Goal: Ask a question: Seek information or help from site administrators or community

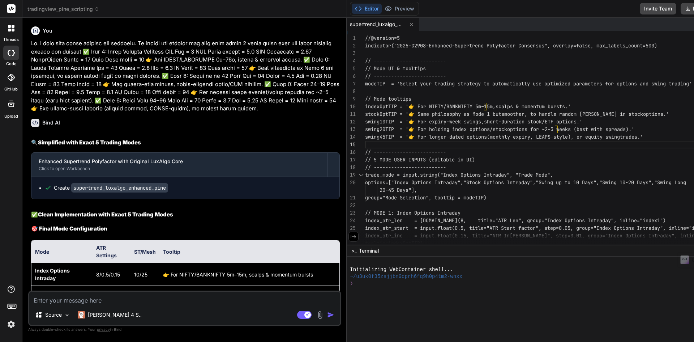
scroll to position [8166, 0]
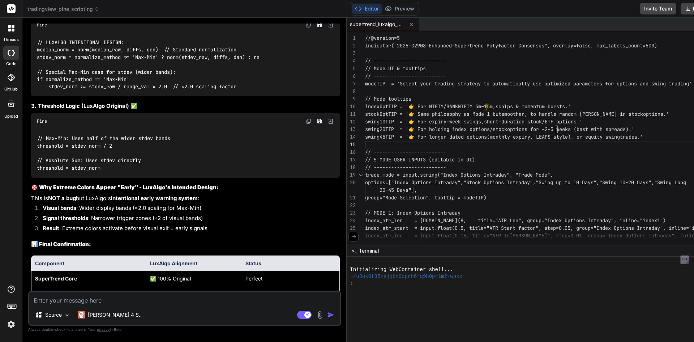
type textarea "Need following two options for the coloring logic of consensus line. Option 1 :…"
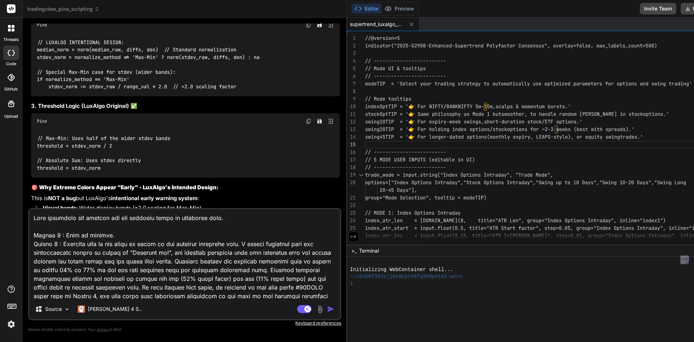
scroll to position [44, 0]
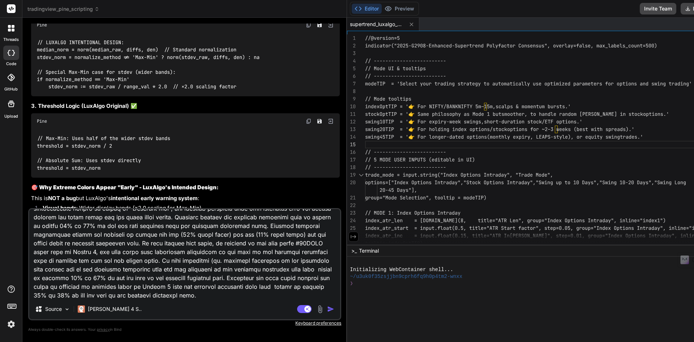
type textarea "x"
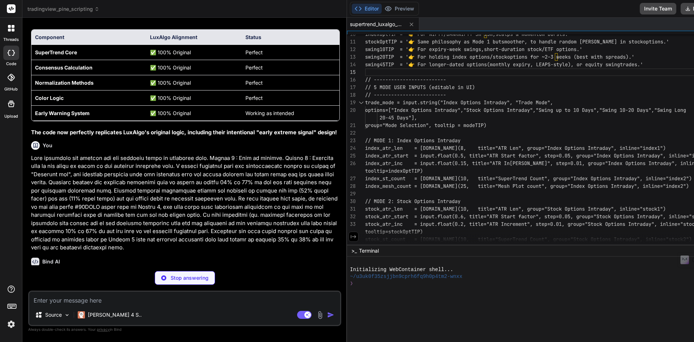
scroll to position [8392, 0]
type textarea "x"
type textarea "table.cell(strength_table, i + 1, 4, option_display, text_color=[DOMAIN_NAME], …"
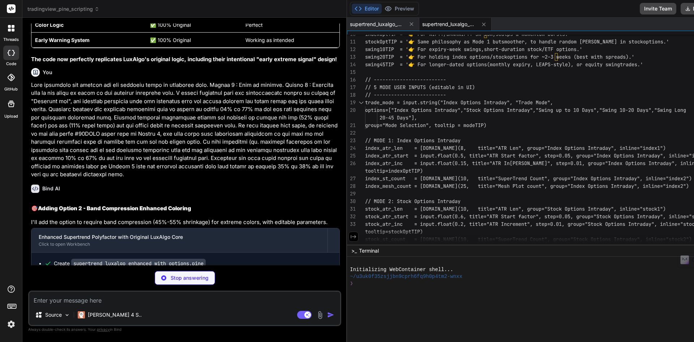
scroll to position [8464, 0]
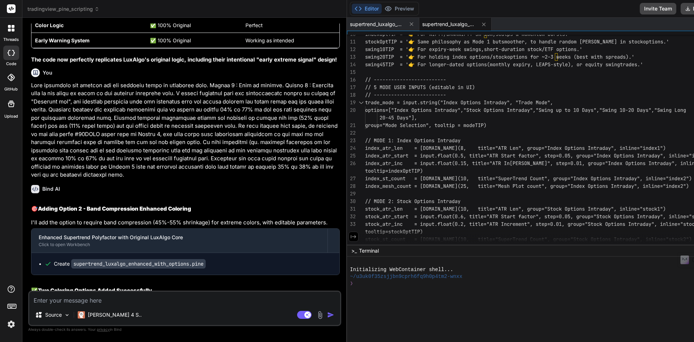
type textarea "x"
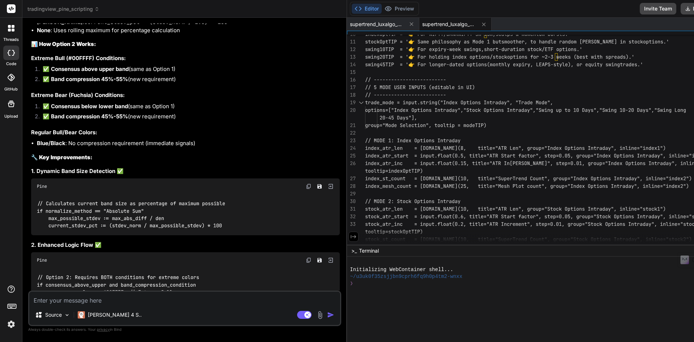
scroll to position [9006, 0]
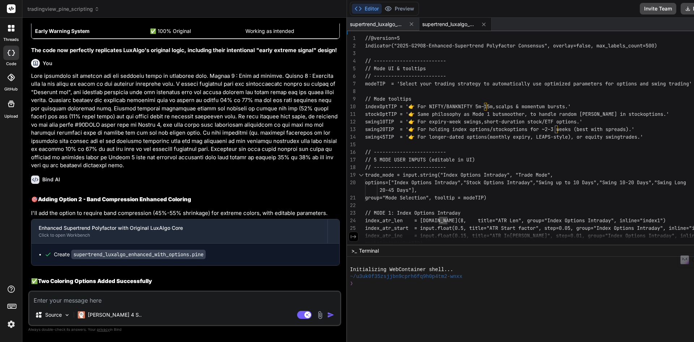
scroll to position [8464, 0]
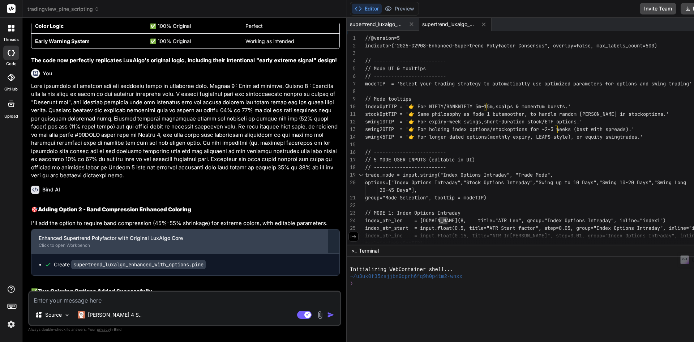
click at [129, 242] on div "Click to open Workbench" at bounding box center [180, 245] width 282 height 6
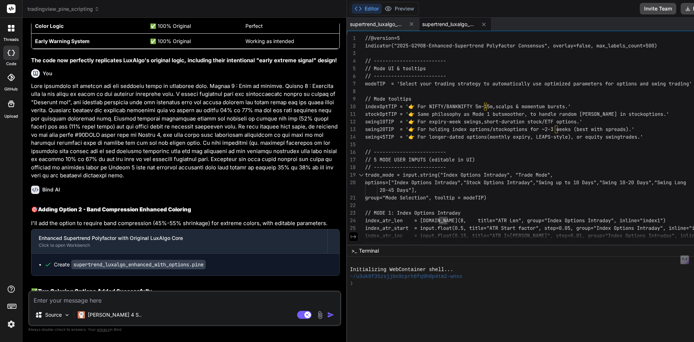
scroll to position [0, 0]
type textarea "//@version=5 indicator("2025-G2908-Enhanced-Supertrend Polyfactor Consensus", o…"
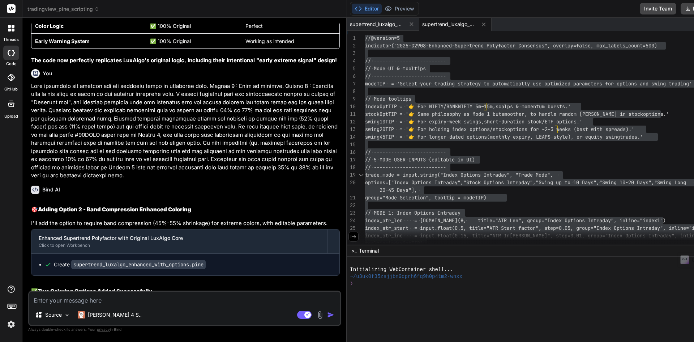
click at [230, 299] on textarea at bounding box center [184, 297] width 311 height 13
paste textarea "Looks like I did not express the shrink properly. Let me put an example. Assume…"
type textarea "Looks like I did not express the shrink properly. Let me put an example. Assume…"
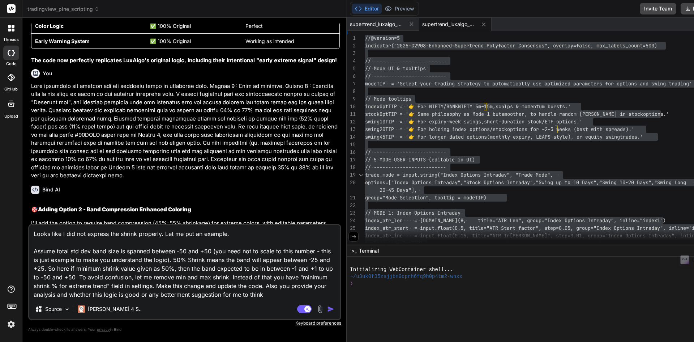
type textarea "x"
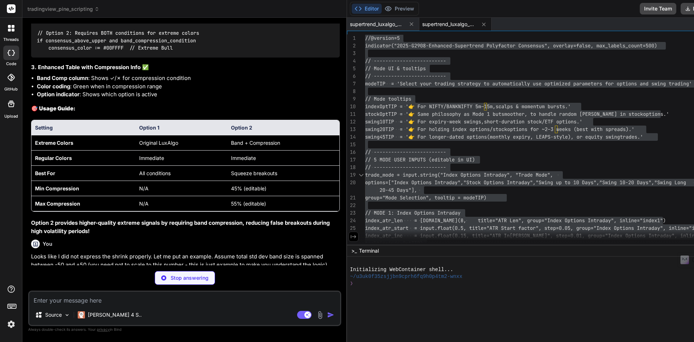
scroll to position [9253, 0]
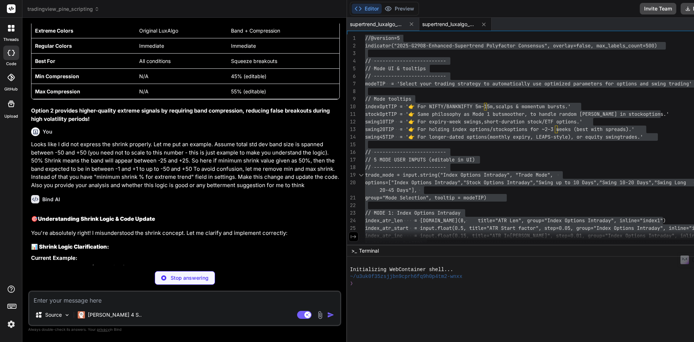
type textarea "x"
type textarea "table.cell(strength_table, i + 1, 3, compression_display, text_color=compressio…"
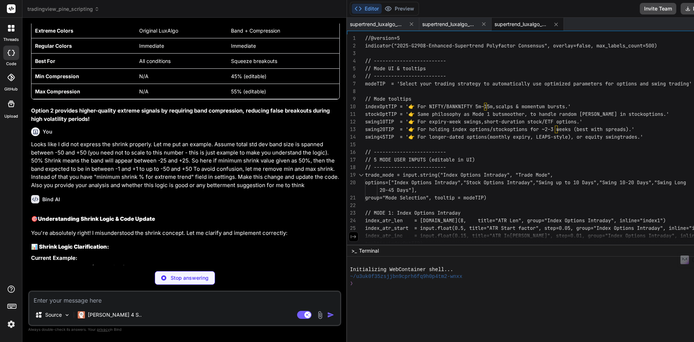
type textarea "x"
type textarea "stockOptTIP = '👉 Same philosophy as Mode 1 but smoother, to handle random [PERS…"
type textarea "x"
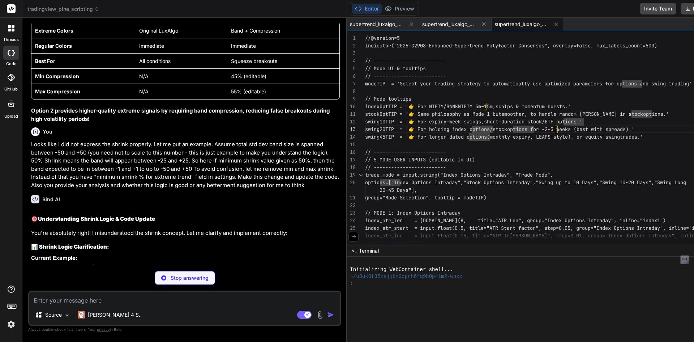
type textarea "//@version=5 indicator("2025-G2908-Enhanced-Supertrend Polyfactor Consensus", o…"
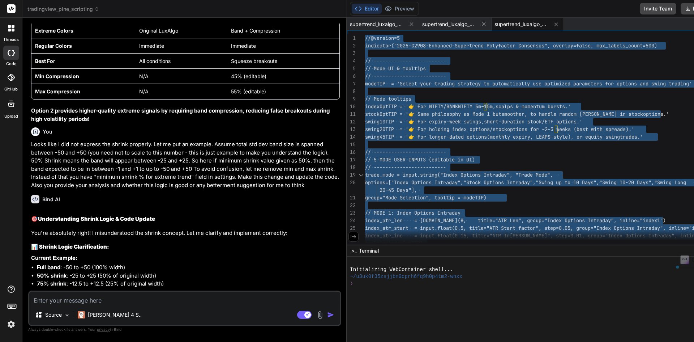
type textarea "x"
type textarea "//@version=5 indicator("2025-G2908-Enhanced-Supertrend Polyfactor Consensus", o…"
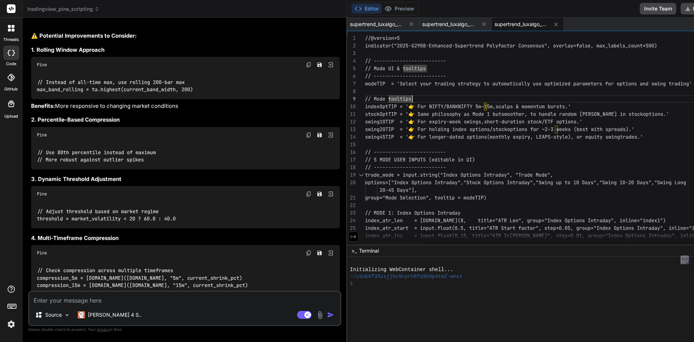
scroll to position [9919, 0]
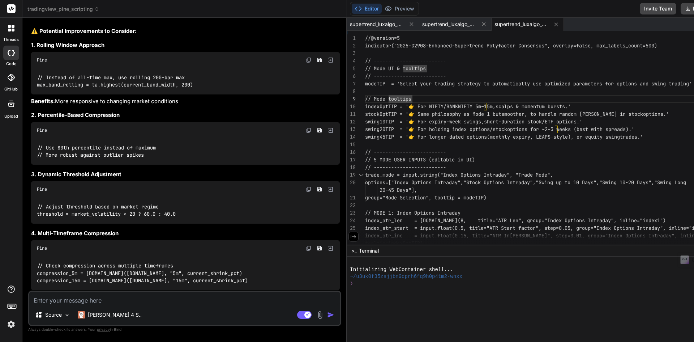
click at [190, 301] on textarea at bounding box center [184, 297] width 311 height 13
click at [101, 301] on textarea at bounding box center [184, 297] width 311 height 13
type textarea "C"
type textarea "x"
type textarea "Ca"
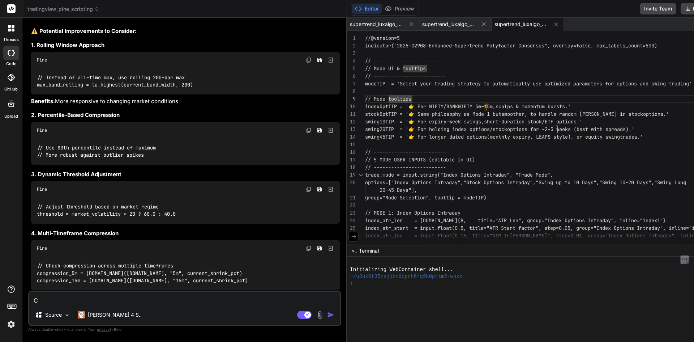
type textarea "x"
type textarea "Can"
type textarea "x"
type textarea "Can"
type textarea "x"
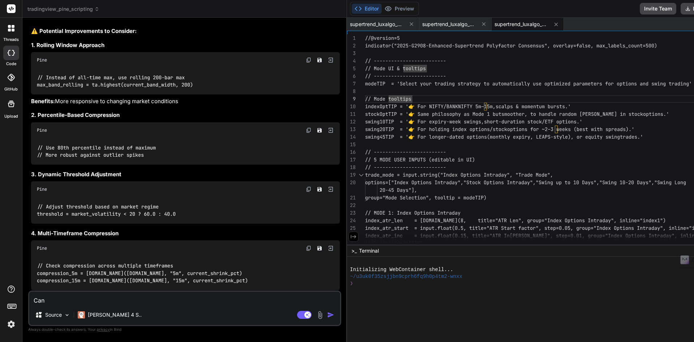
type textarea "Can y"
type textarea "x"
type textarea "Can yo"
type textarea "x"
type textarea "Can you"
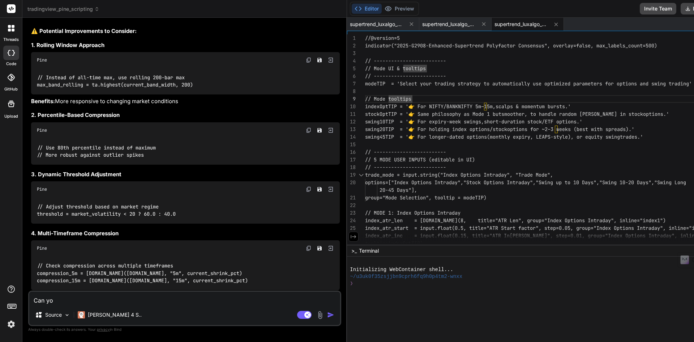
type textarea "x"
type textarea "Can you"
type textarea "x"
type textarea "Can you c"
type textarea "x"
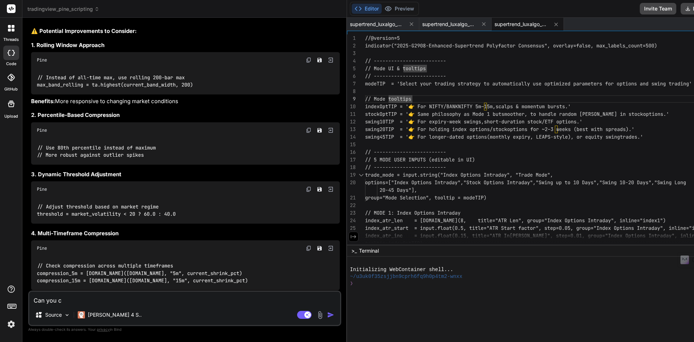
type textarea "Can you co"
type textarea "x"
type textarea "Can you com"
type textarea "x"
type textarea "Can you comp"
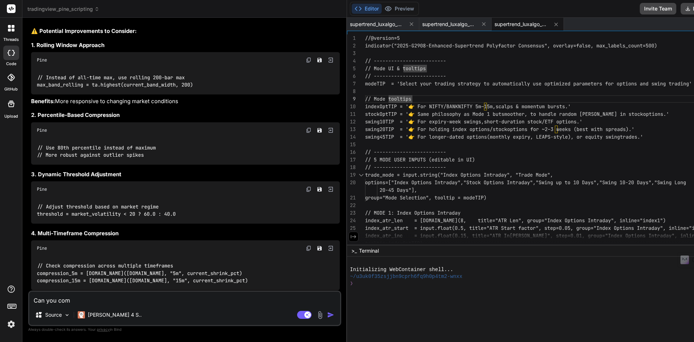
type textarea "x"
type textarea "Can you compa"
type textarea "x"
type textarea "Can you compar"
type textarea "x"
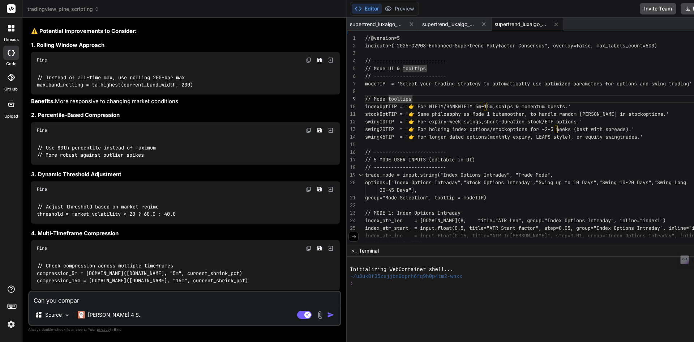
type textarea "Can you compare"
type textarea "x"
type textarea "Can you compare"
type textarea "x"
type textarea "Can you compare"
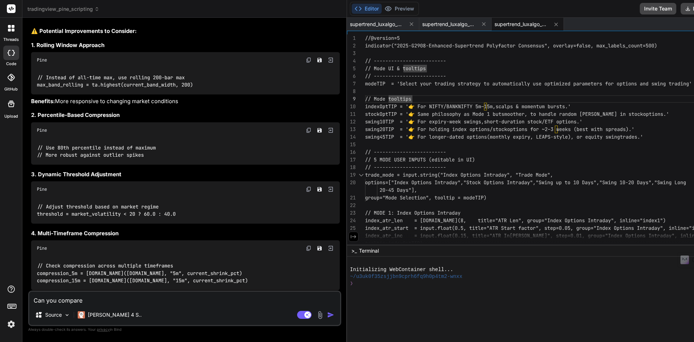
type textarea "x"
type textarea "Can you compar"
type textarea "x"
type textarea "Can you compa"
type textarea "x"
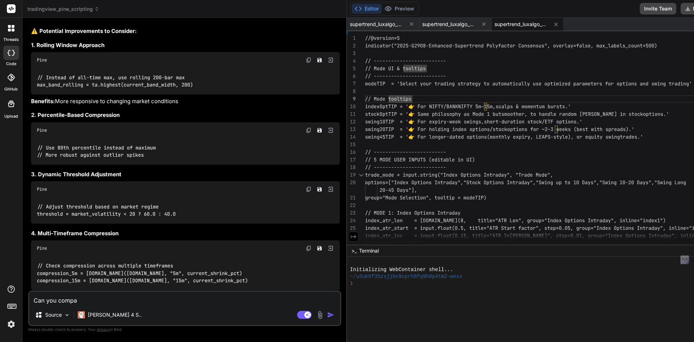
type textarea "Can you comp"
type textarea "x"
type textarea "Can you com"
type textarea "x"
type textarea "Can you co"
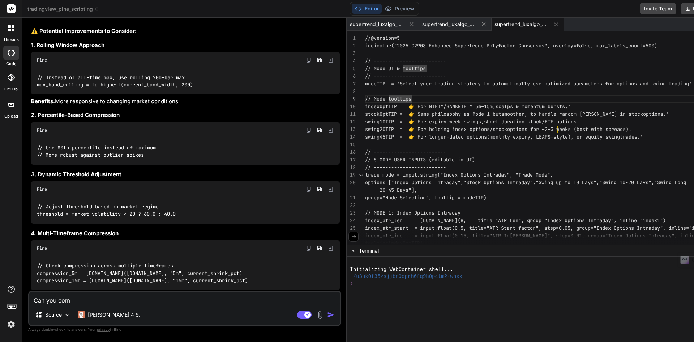
type textarea "x"
type textarea "Can you c"
type textarea "x"
type textarea "Can you"
type textarea "x"
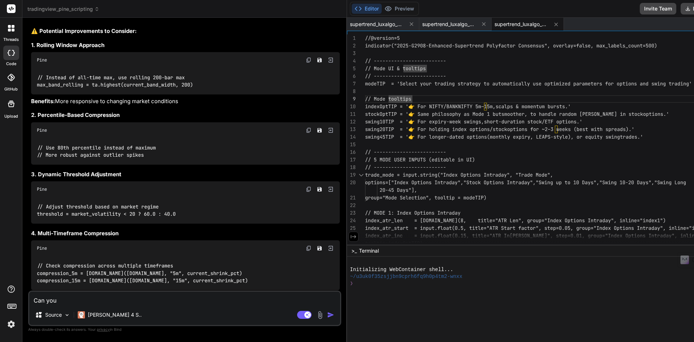
type textarea "Can you"
type textarea "x"
type textarea "Can yo"
type textarea "x"
type textarea "Can y"
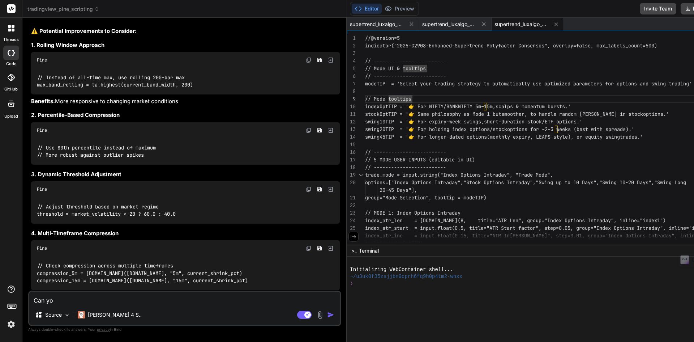
type textarea "x"
type textarea "Can"
type textarea "x"
type textarea "Can"
type textarea "x"
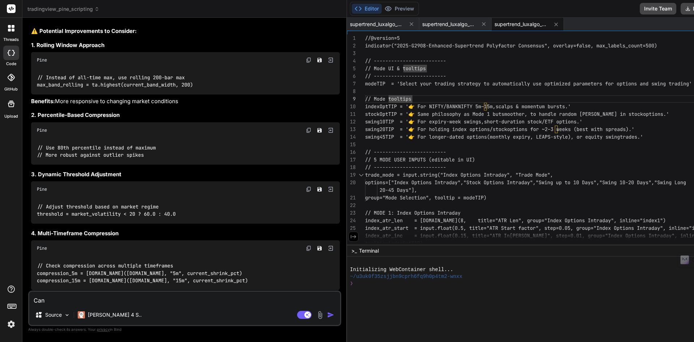
type textarea "Ca"
type textarea "x"
type textarea "C"
type textarea "x"
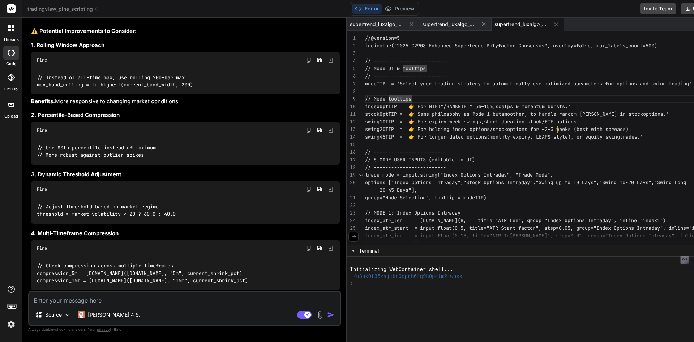
scroll to position [9738, 0]
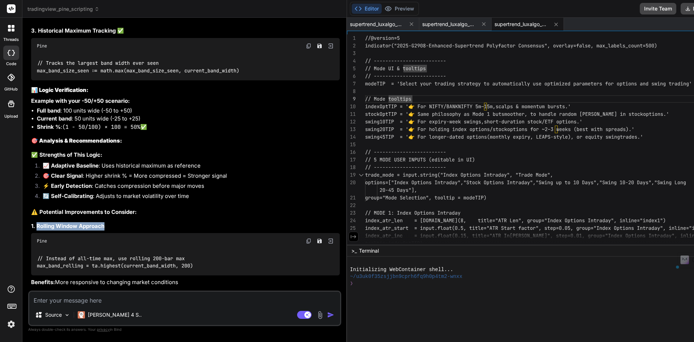
drag, startPoint x: 97, startPoint y: 144, endPoint x: 38, endPoint y: 143, distance: 59.3
click at [38, 222] on h4 "1. Rolling Window Approach" at bounding box center [185, 226] width 309 height 8
copy strong "Rolling Window Approach"
click at [59, 301] on textarea at bounding box center [184, 297] width 311 height 13
type textarea "I"
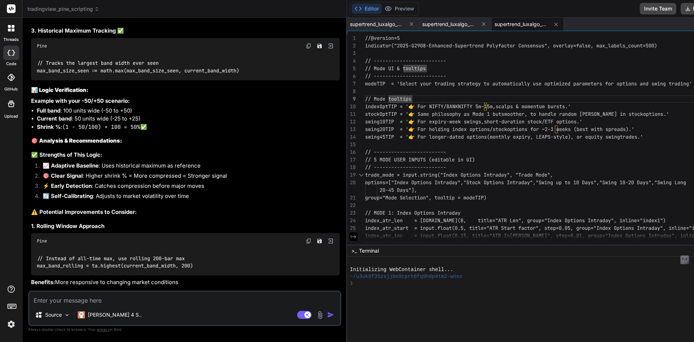
type textarea "x"
type textarea "Im"
type textarea "x"
type textarea "Imp"
type textarea "x"
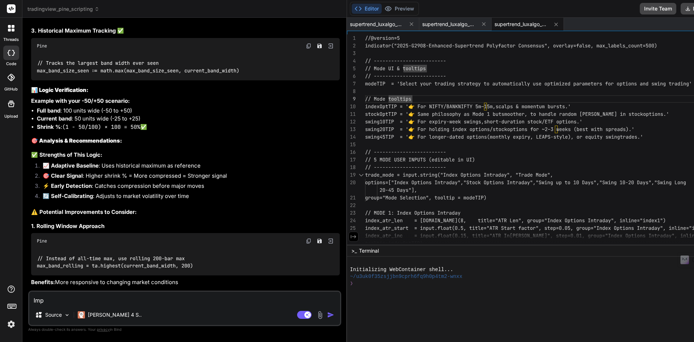
type textarea "Impl"
type textarea "x"
type textarea "Imple"
type textarea "x"
type textarea "Implem"
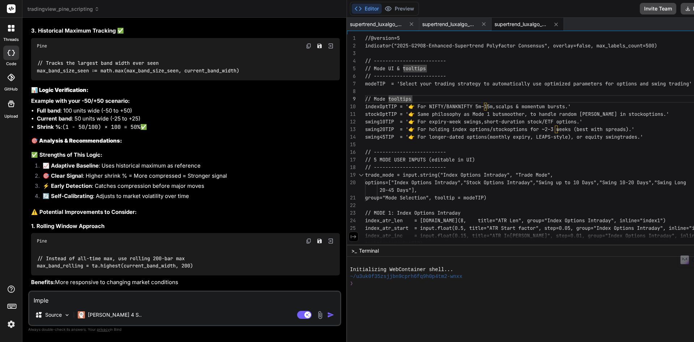
type textarea "x"
type textarea "Impleme"
type textarea "x"
type textarea "Implemen"
type textarea "x"
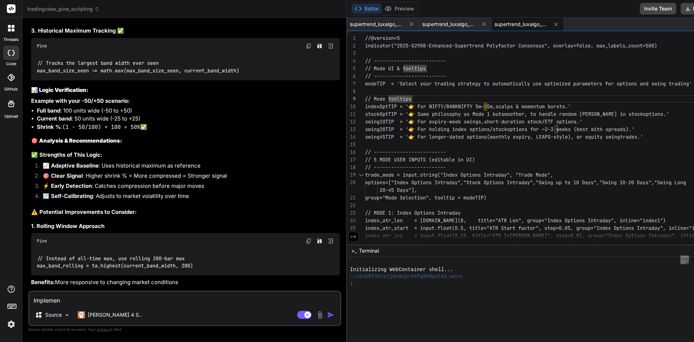
type textarea "Implement"
type textarea "x"
type textarea "Implemente"
type textarea "x"
type textarea "Implemente"
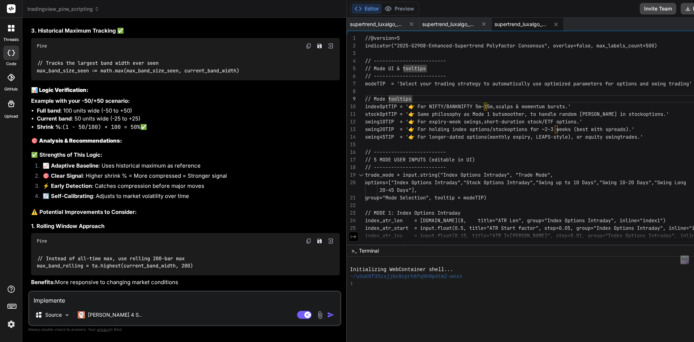
type textarea "x"
type textarea "Implemente"
type textarea "x"
type textarea "Implement"
type textarea "x"
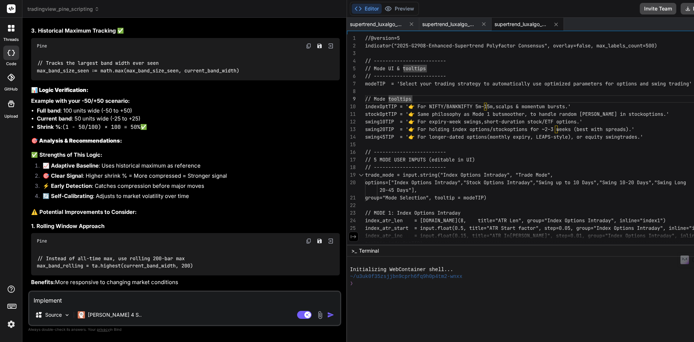
type textarea "Implement"
type textarea "x"
paste textarea "Rolling Window Approach"
type textarea "Implement Rolling Window Approach"
type textarea "x"
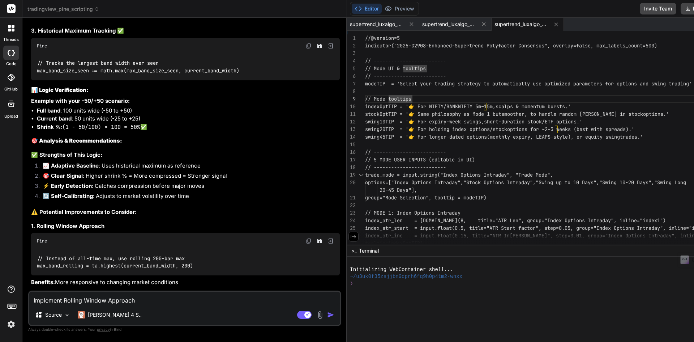
type textarea "Implement Rolling Window Approach"
type textarea "x"
type textarea "Implement Rolling Window Approach"
type textarea "x"
type textarea "Implement Rolling Window Approach."
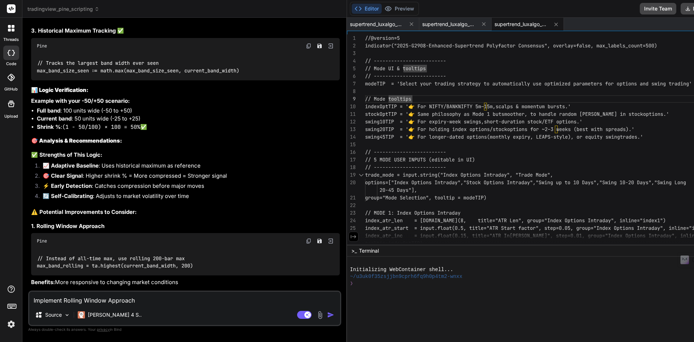
type textarea "x"
type textarea "Implement Rolling Window Approach."
type textarea "x"
type textarea "Implement Rolling Window Approach. K"
type textarea "x"
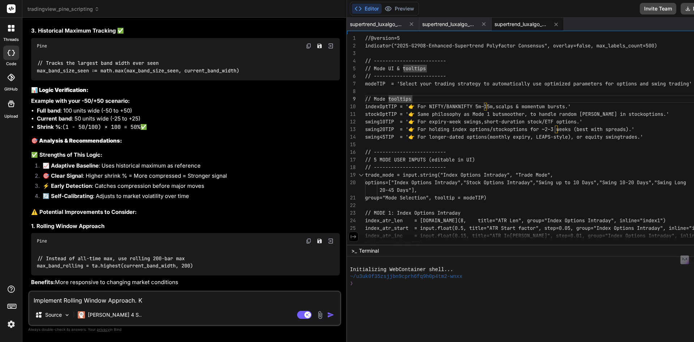
type textarea "Implement Rolling Window Approach. Ke"
type textarea "x"
type textarea "Implement Rolling Window Approach. Kee"
type textarea "x"
type textarea "Implement Rolling Window Approach. Keeo"
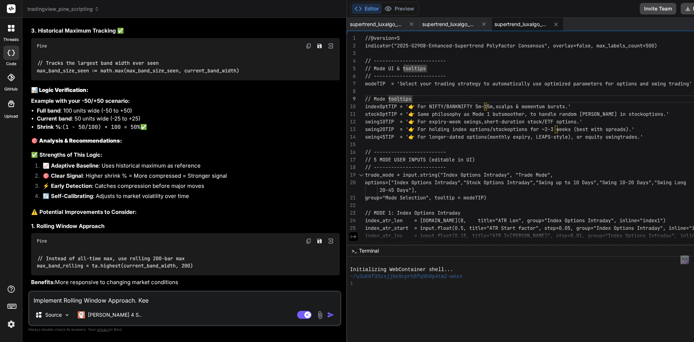
type textarea "x"
type textarea "Implement Rolling Window Approach. Kee"
type textarea "x"
type textarea "Implement Rolling Window Approach. Keep"
type textarea "x"
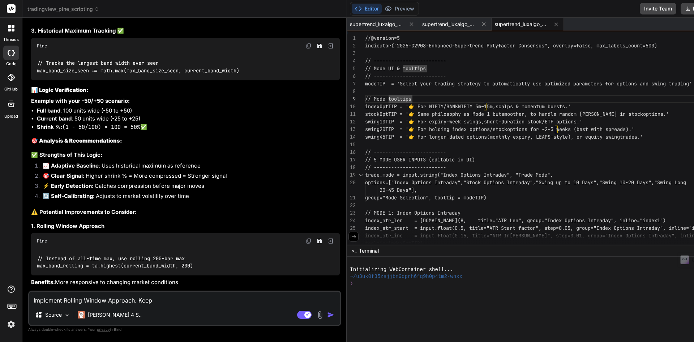
type textarea "Implement Rolling Window Approach. Keep"
type textarea "x"
type textarea "Implement Rolling Window Approach. Keep d"
type textarea "x"
type textarea "Implement Rolling Window Approach. Keep de"
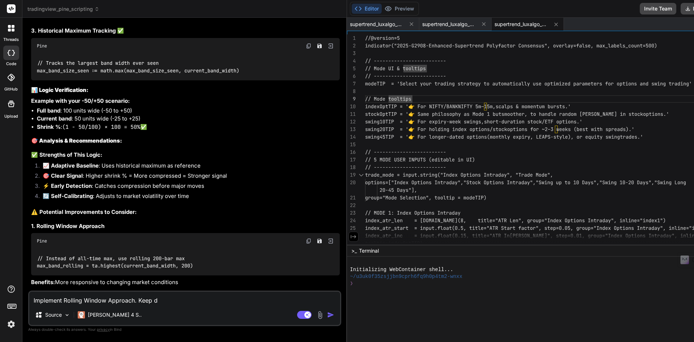
type textarea "x"
type textarea "Implement Rolling Window Approach. Keep deg"
type textarea "x"
type textarea "Implement Rolling Window Approach. Keep dega"
type textarea "x"
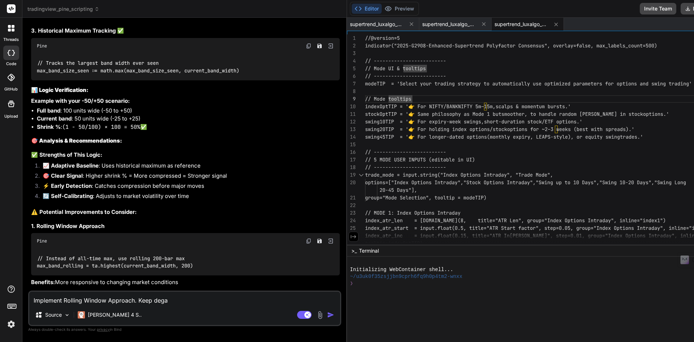
type textarea "Implement Rolling Window Approach. Keep degau"
type textarea "x"
type textarea "Implement Rolling Window Approach. Keep dega"
type textarea "x"
type textarea "Implement Rolling Window Approach. Keep deg"
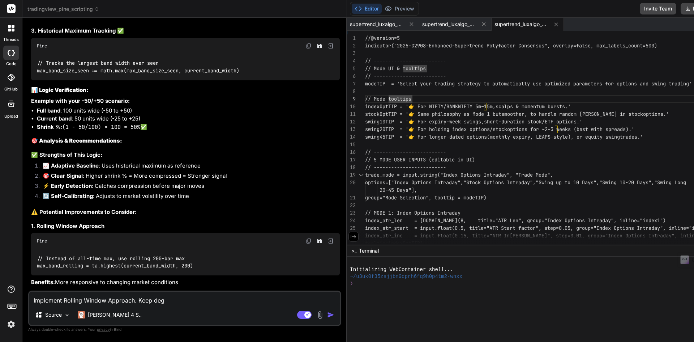
type textarea "x"
type textarea "Implement Rolling Window Approach. Keep de"
type textarea "x"
type textarea "Implement Rolling Window Approach. Keep def"
type textarea "x"
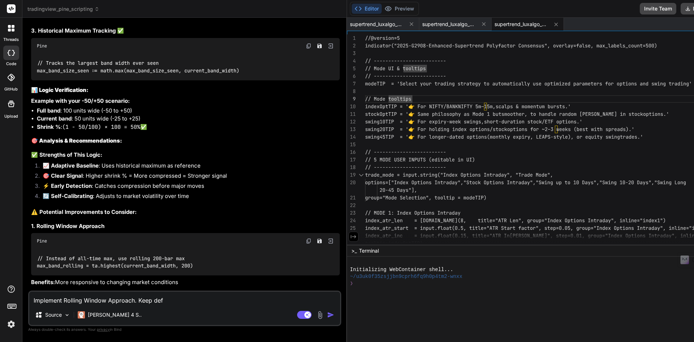
type textarea "Implement Rolling Window Approach. Keep defa"
type textarea "x"
type textarea "Implement Rolling Window Approach. Keep defau"
type textarea "x"
type textarea "Implement Rolling Window Approach. Keep defaul"
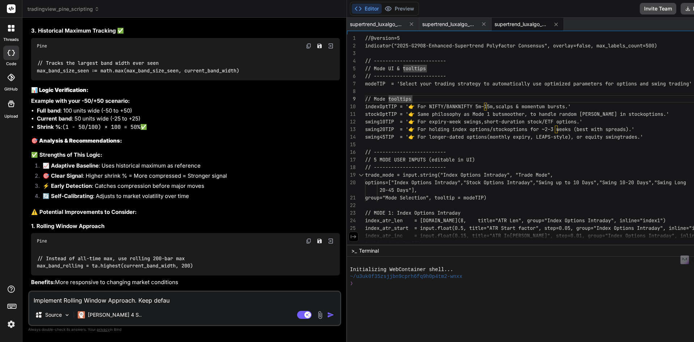
type textarea "x"
type textarea "Implement Rolling Window Approach. Keep defauly"
type textarea "x"
type textarea "Implement Rolling Window Approach. Keep defaulyt"
type textarea "x"
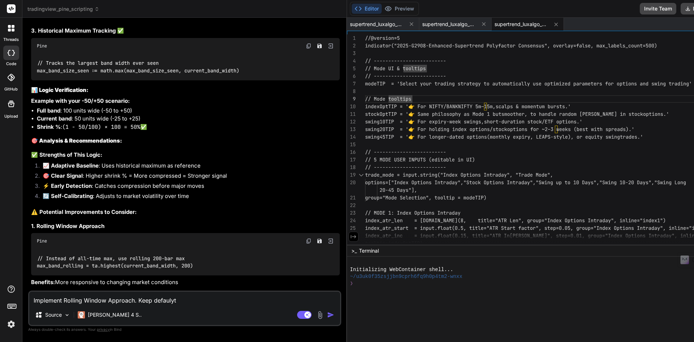
type textarea "Implement Rolling Window Approach. Keep defauly"
type textarea "x"
type textarea "Implement Rolling Window Approach. Keep defaul"
type textarea "x"
type textarea "Implement Rolling Window Approach. Keep default"
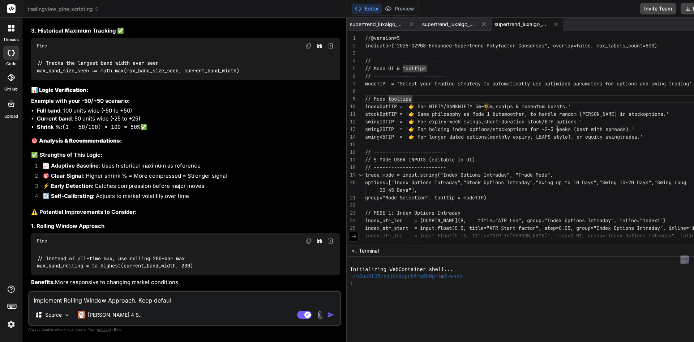
type textarea "x"
type textarea "Implement Rolling Window Approach. Keep default"
type textarea "x"
type textarea "Implement Rolling Window Approach. Keep default a"
type textarea "x"
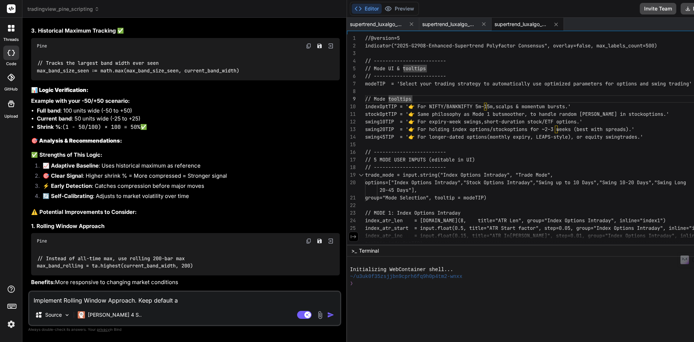
type textarea "Implement Rolling Window Approach. Keep default as"
type textarea "x"
type textarea "Implement Rolling Window Approach. Keep default as"
type textarea "x"
type textarea "Implement Rolling Window Approach. Keep default as ty"
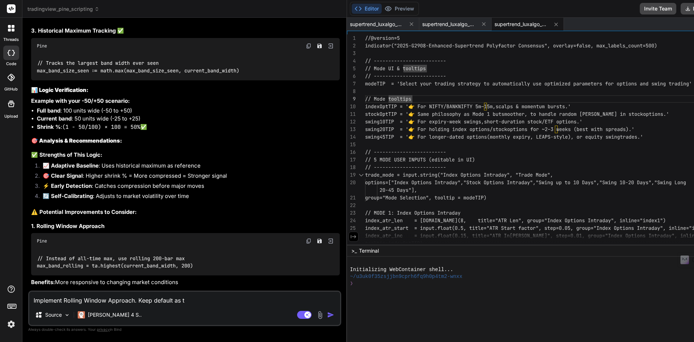
type textarea "x"
type textarea "Implement Rolling Window Approach. Keep default as tyo"
type textarea "x"
type textarea "Implement Rolling Window Approach. Keep default as ty"
type textarea "x"
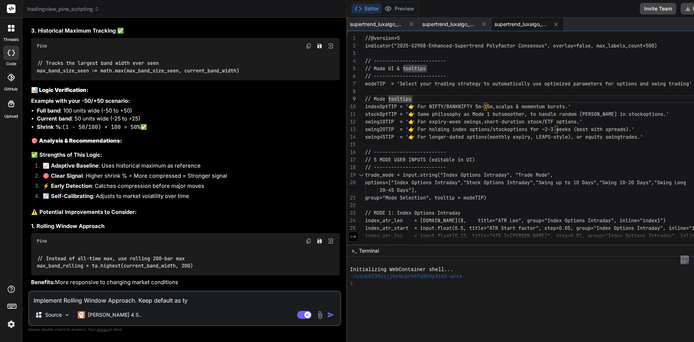
type textarea "Implement Rolling Window Approach. Keep default as t"
type textarea "x"
type textarea "Implement Rolling Window Approach. Keep default as"
type textarea "x"
type textarea "Implement Rolling Window Approach. Keep default as y"
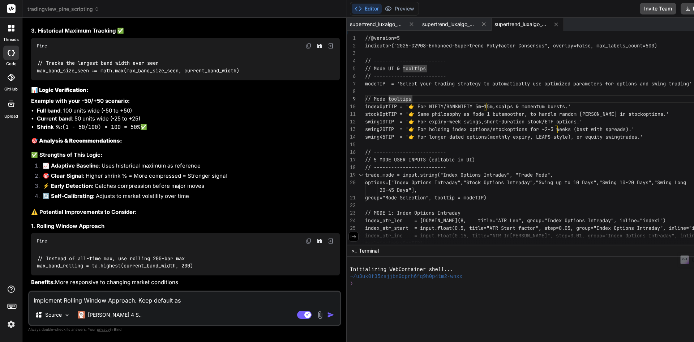
type textarea "x"
type textarea "Implement Rolling Window Approach. Keep default as yo"
type textarea "x"
type textarea "Implement Rolling Window Approach. Keep default as you"
type textarea "x"
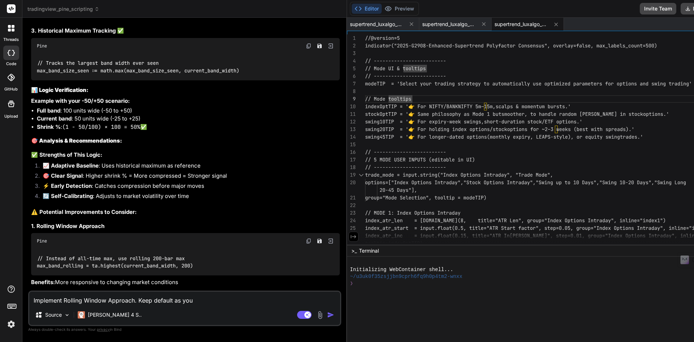
type textarea "Implement Rolling Window Approach. Keep default as you"
type textarea "x"
type textarea "Implement Rolling Window Approach. Keep default as you r"
type textarea "x"
type textarea "Implement Rolling Window Approach. Keep default as you re"
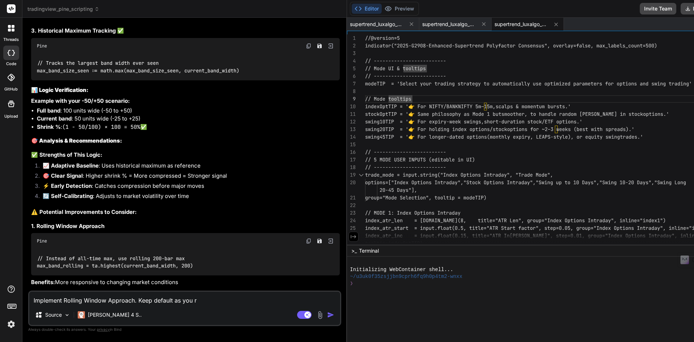
type textarea "x"
type textarea "Implement Rolling Window Approach. Keep default as you rec"
type textarea "x"
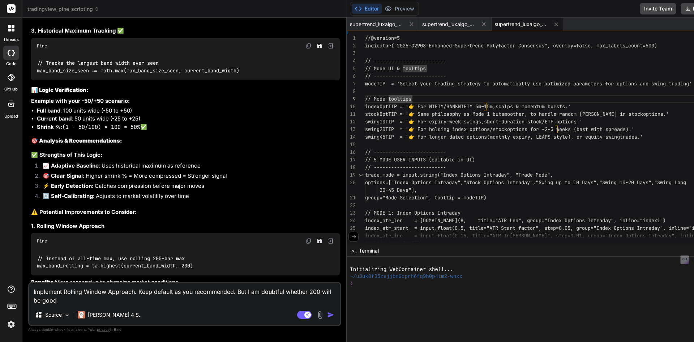
click at [231, 291] on textarea "Implement Rolling Window Approach. Keep default as you recommended. But I am do…" at bounding box center [184, 294] width 311 height 22
click at [326, 291] on textarea "Implement Rolling Window Approach. Keep default as you recommended but make it …" at bounding box center [184, 294] width 311 height 22
paste textarea "Rolling Window Approach"
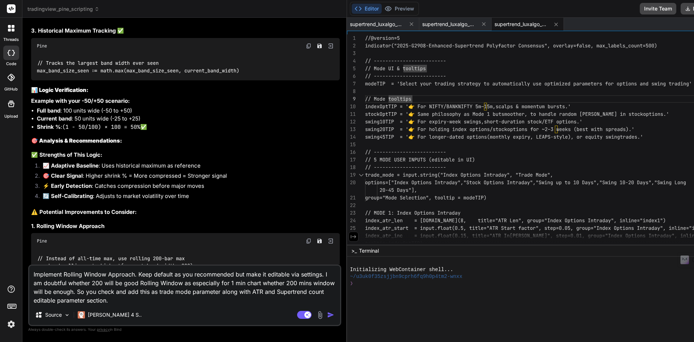
click at [147, 291] on textarea "Implement Rolling Window Approach. Keep default as you recommended but make it …" at bounding box center [184, 284] width 311 height 39
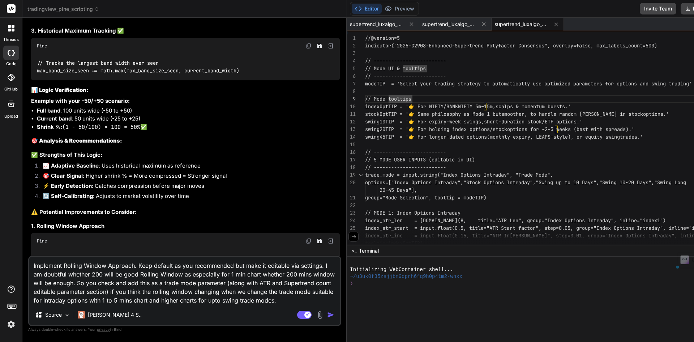
drag, startPoint x: 137, startPoint y: 265, endPoint x: 253, endPoint y: 267, distance: 116.4
click at [253, 267] on textarea "Implement Rolling Window Approach. Keep default as you recommended but make it …" at bounding box center [184, 281] width 311 height 48
click at [248, 266] on textarea "Implement Rolling Window Approach. Keep default as you recommended but make it …" at bounding box center [184, 281] width 311 height 48
drag, startPoint x: 247, startPoint y: 266, endPoint x: 138, endPoint y: 267, distance: 109.2
click at [138, 267] on textarea "Implement Rolling Window Approach. Keep default as you recommended but make it …" at bounding box center [184, 281] width 311 height 48
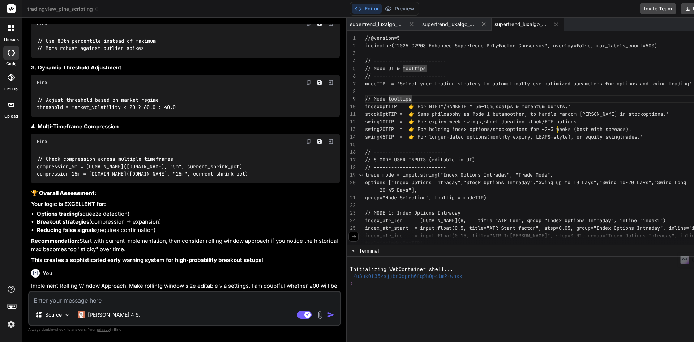
scroll to position [10026, 0]
click at [166, 267] on div "You" at bounding box center [185, 271] width 309 height 9
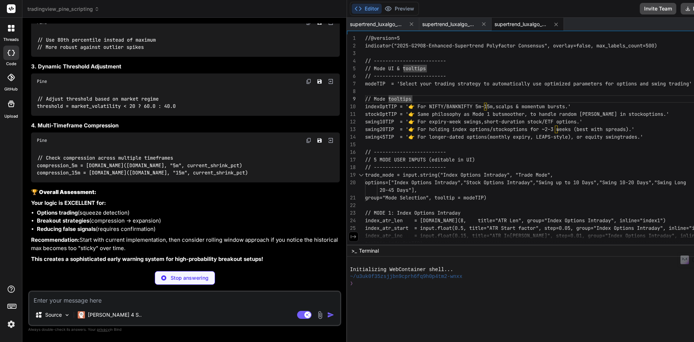
click at [145, 188] on h3 "🏆 Overall Assessment:" at bounding box center [185, 192] width 309 height 8
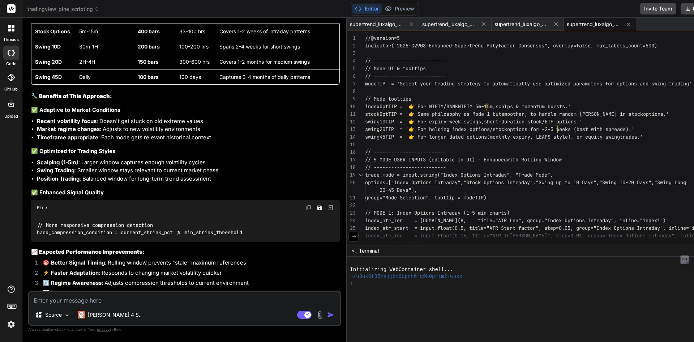
scroll to position [10729, 0]
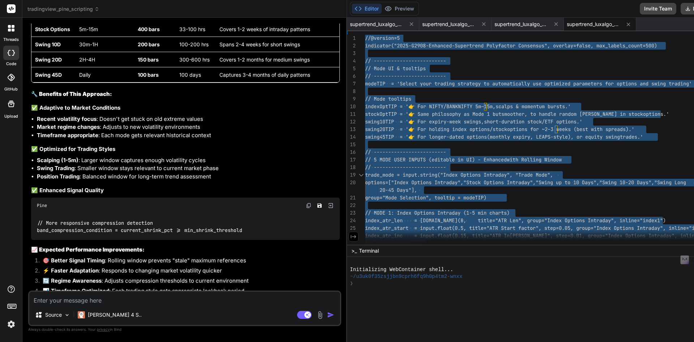
click at [182, 310] on div "Source [PERSON_NAME] 4 S.." at bounding box center [184, 315] width 311 height 17
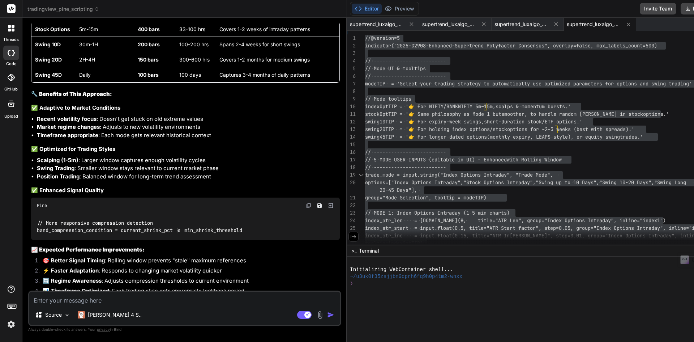
click at [190, 297] on textarea at bounding box center [184, 297] width 311 height 13
click at [175, 304] on div "Following are Source [PERSON_NAME] 4 S.. Agent Mode. When this toggle is activa…" at bounding box center [184, 307] width 313 height 35
drag, startPoint x: 162, startPoint y: 299, endPoint x: 0, endPoint y: 283, distance: 163.0
click at [0, 283] on div "threads code GitHub Upload tradingview_pine_scripting Created with Pixso. Bind …" at bounding box center [347, 171] width 694 height 342
paste textarea "the observations. When I use settings for trade mode "Options intraday" ATR len…"
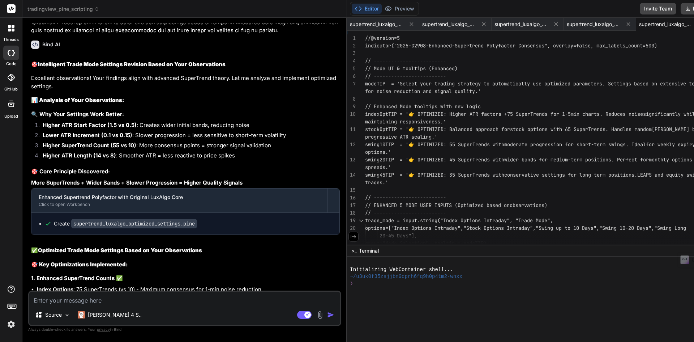
scroll to position [11130, 0]
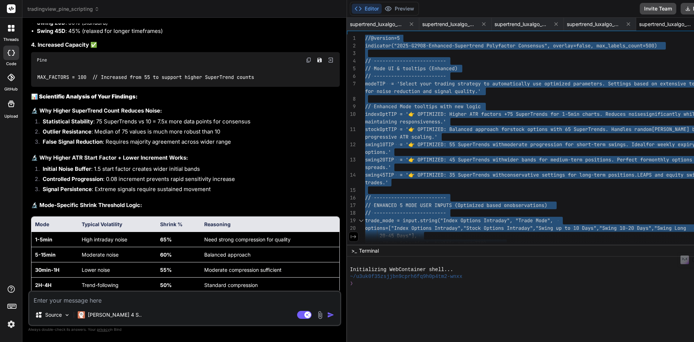
scroll to position [11600, 0]
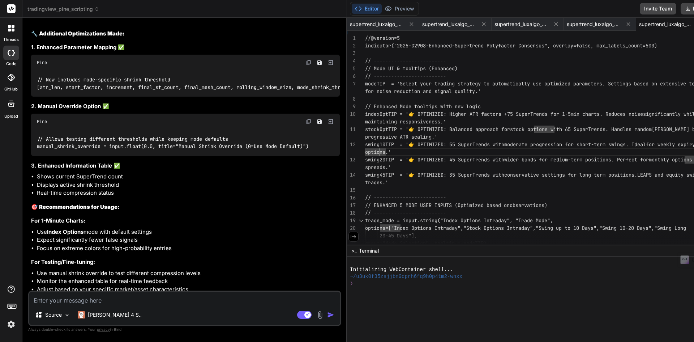
scroll to position [11957, 0]
